Goal: Information Seeking & Learning: Check status

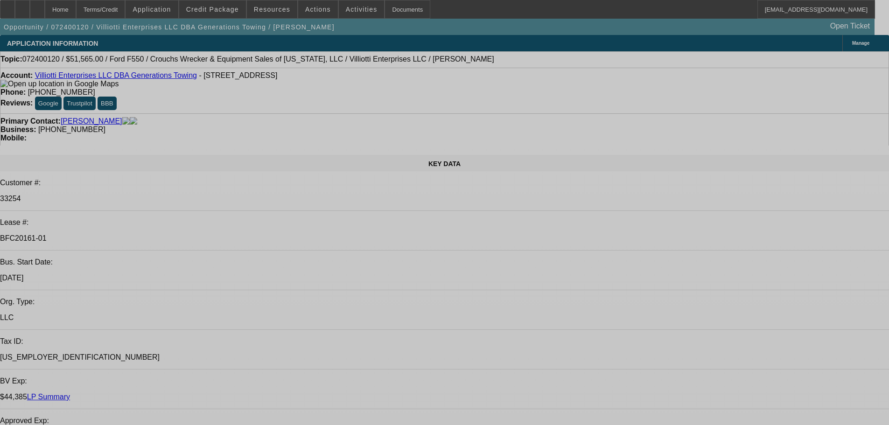
select select "0"
select select "2"
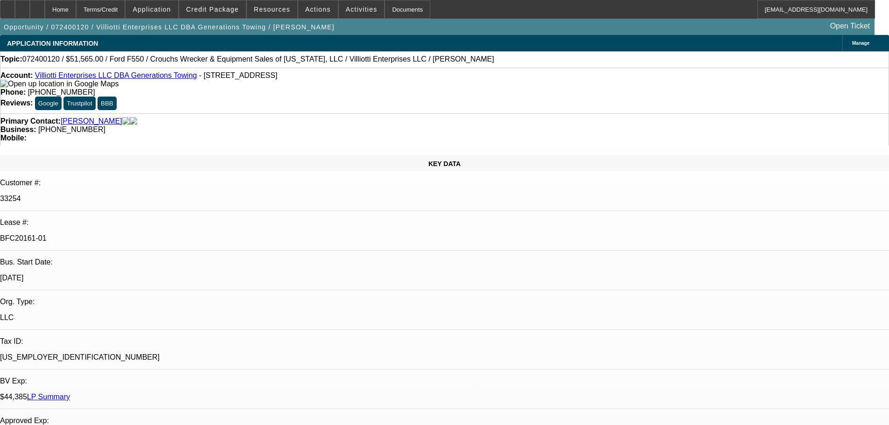
select select "2"
select select "0"
select select "6"
select select "0"
select select "2"
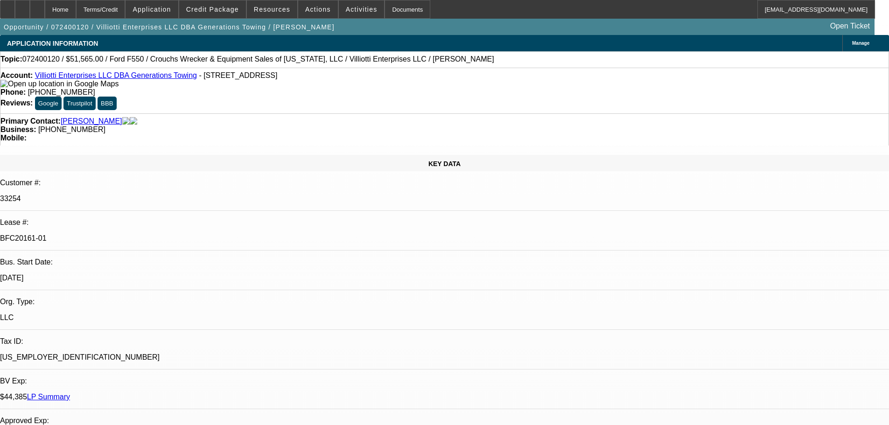
select select "2"
select select "0"
select select "6"
select select "0"
select select "2"
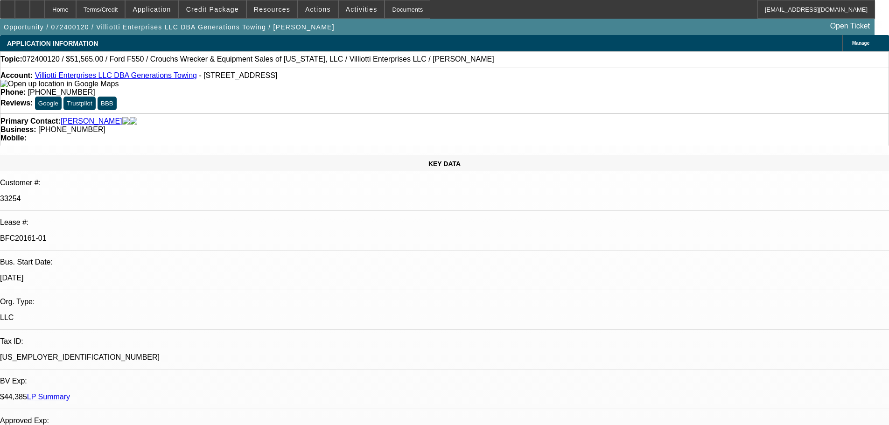
select select "2"
select select "0"
select select "6"
select select "0"
select select "2"
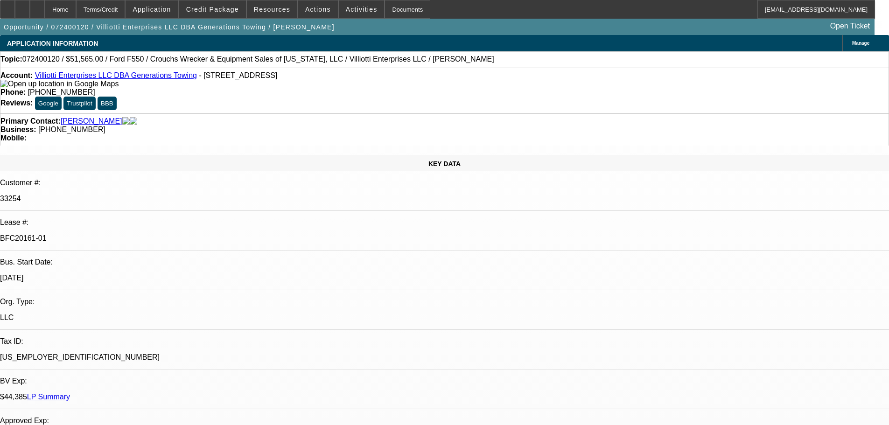
select select "2"
select select "0.1"
select select "4"
click at [216, 6] on span "Credit Package" at bounding box center [212, 9] width 53 height 7
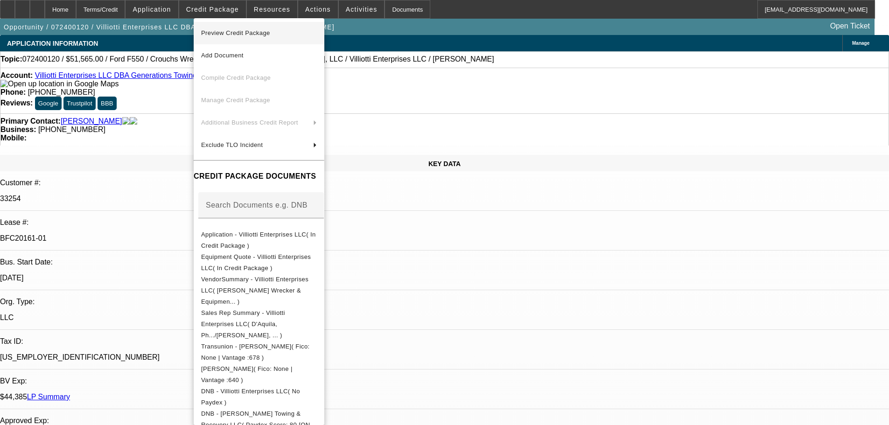
click at [224, 33] on span "Preview Credit Package" at bounding box center [235, 32] width 69 height 7
